Goal: Contribute content: Add original content to the website for others to see

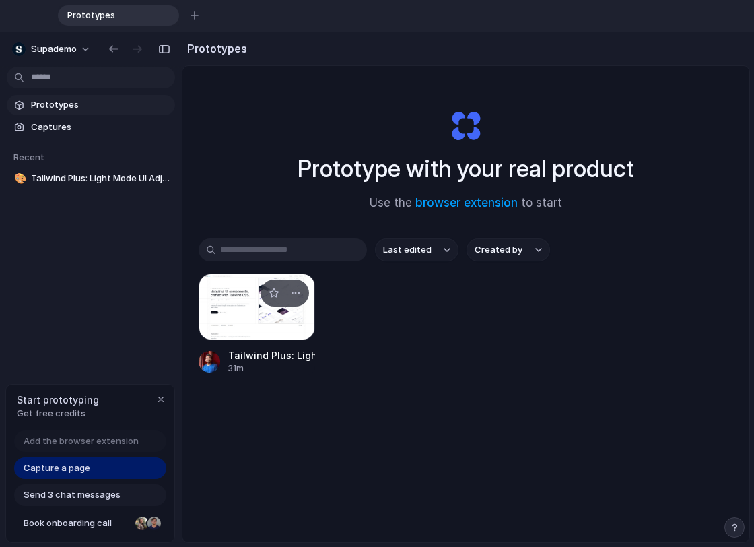
click at [226, 305] on div at bounding box center [257, 306] width 116 height 67
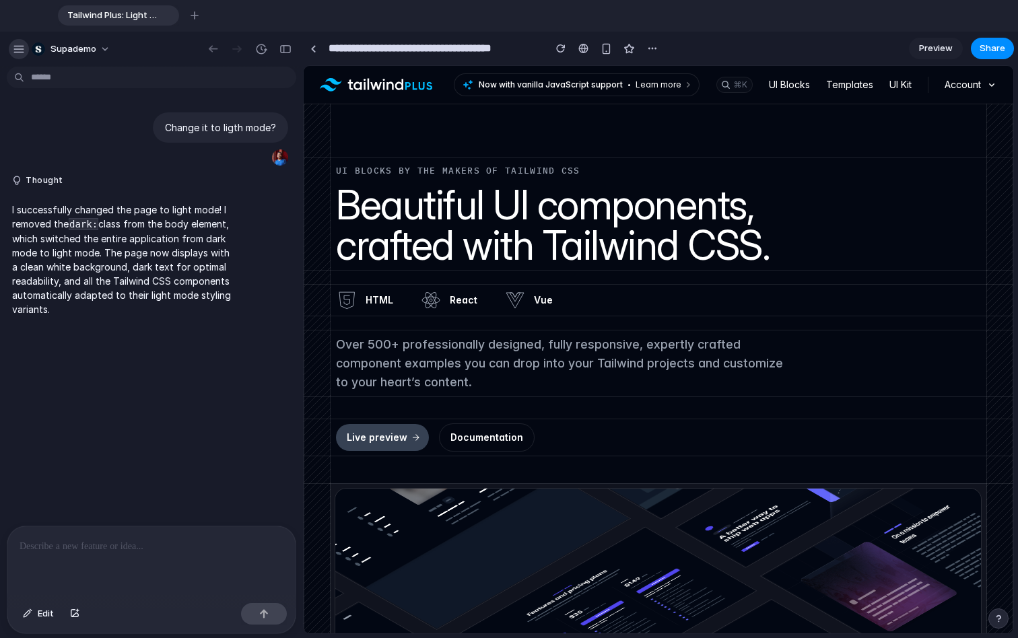
click at [20, 52] on div "button" at bounding box center [19, 49] width 12 height 12
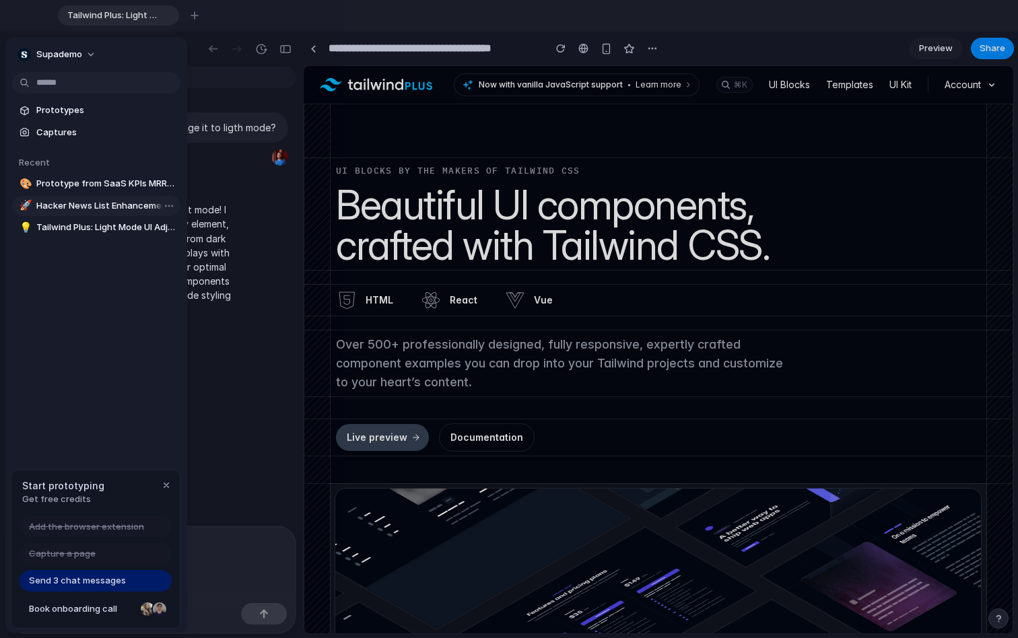
click at [73, 211] on span "Hacker News List Enhancement" at bounding box center [105, 205] width 139 height 13
type input "**********"
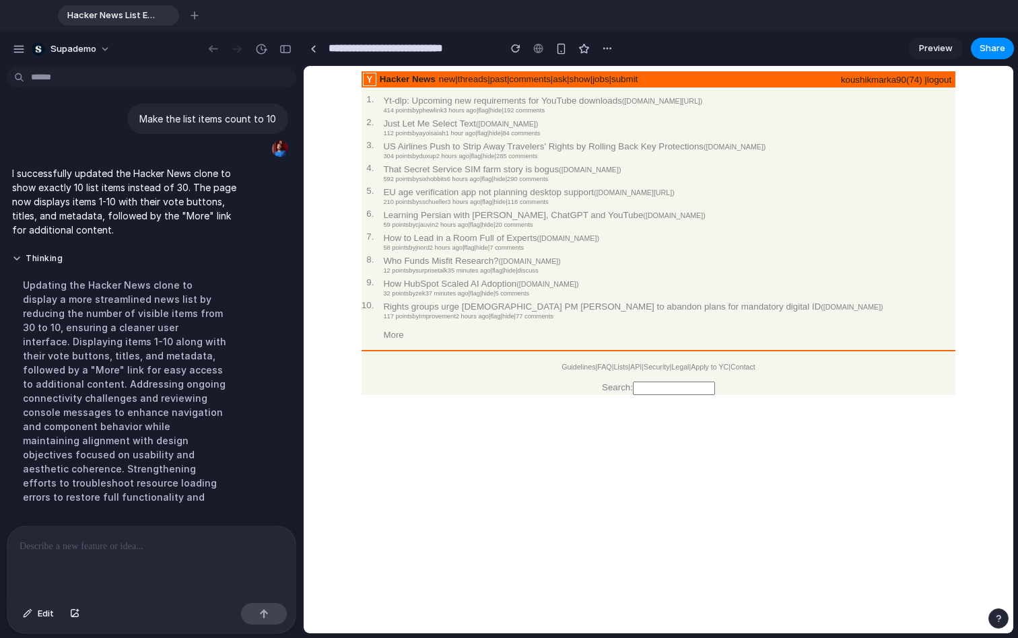
click at [753, 43] on span "Preview" at bounding box center [936, 48] width 34 height 13
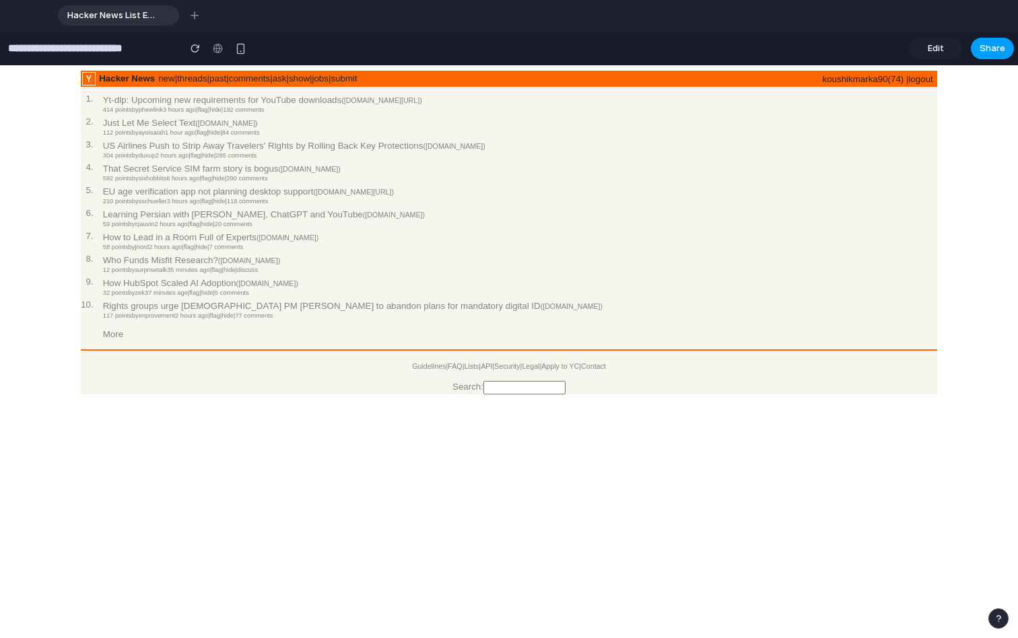
click at [753, 44] on span "Share" at bounding box center [993, 48] width 26 height 13
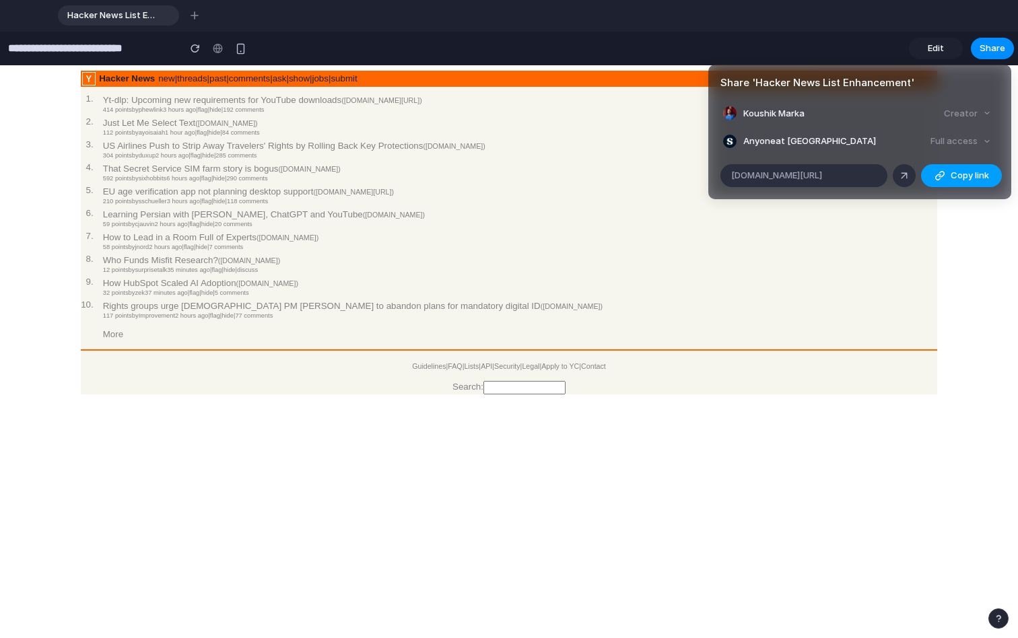
click at [753, 178] on span "Copy link" at bounding box center [970, 175] width 38 height 13
click at [495, 253] on div "Share ' Hacker News List Enhancement ' Koushik Marka Creator Anyone at Supademo…" at bounding box center [509, 319] width 1018 height 638
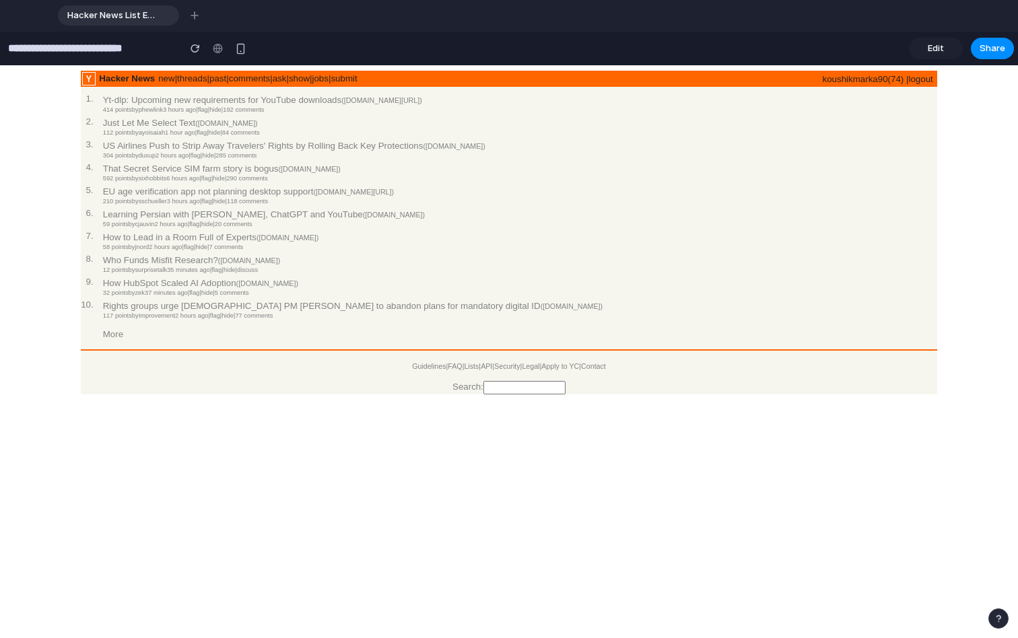
click at [753, 44] on link "Edit" at bounding box center [936, 49] width 54 height 22
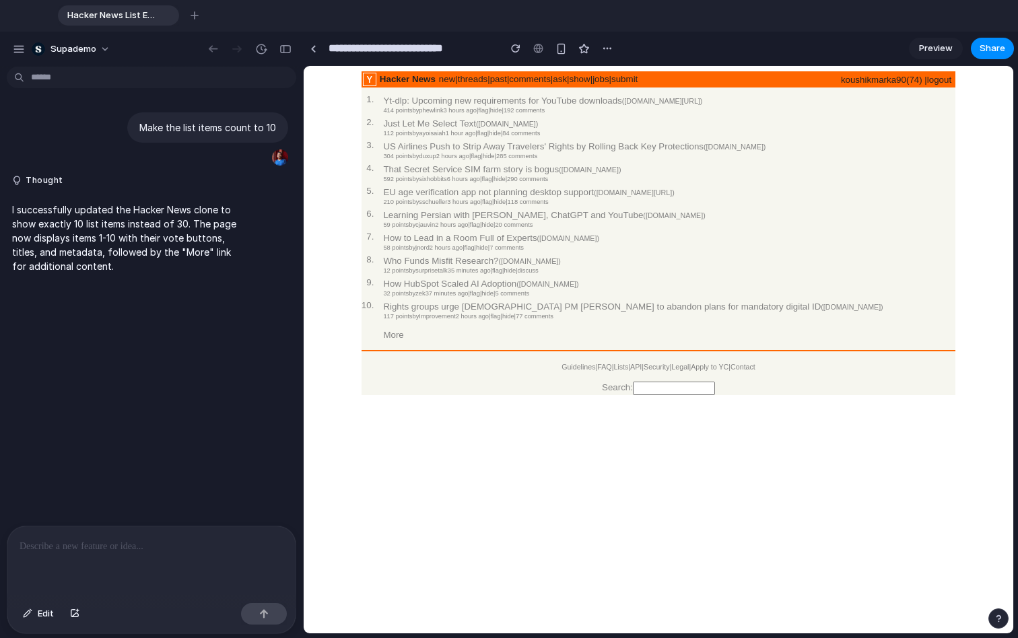
click at [82, 546] on div at bounding box center [151, 562] width 288 height 71
